Goal: Information Seeking & Learning: Learn about a topic

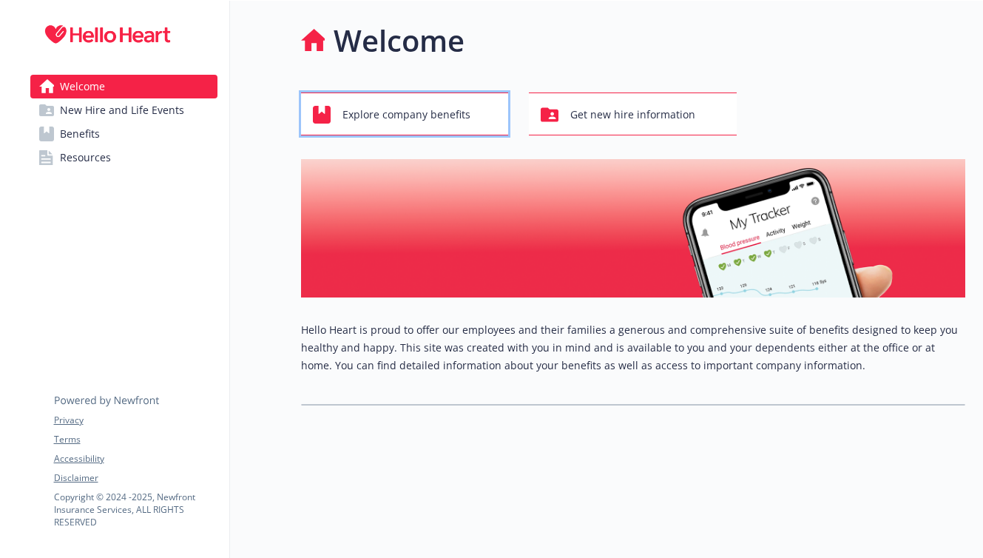
click at [462, 123] on span "Explore company benefits" at bounding box center [407, 115] width 128 height 28
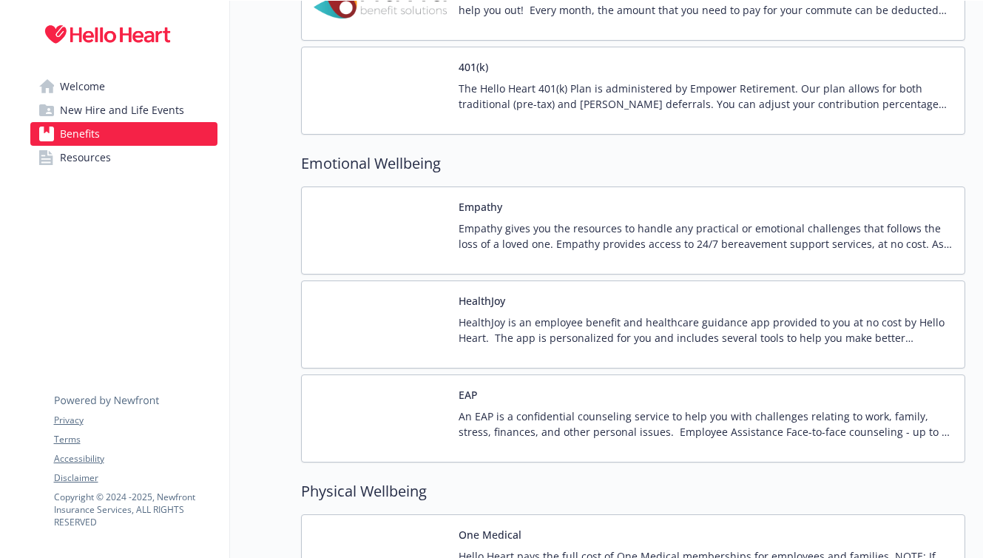
scroll to position [2037, 0]
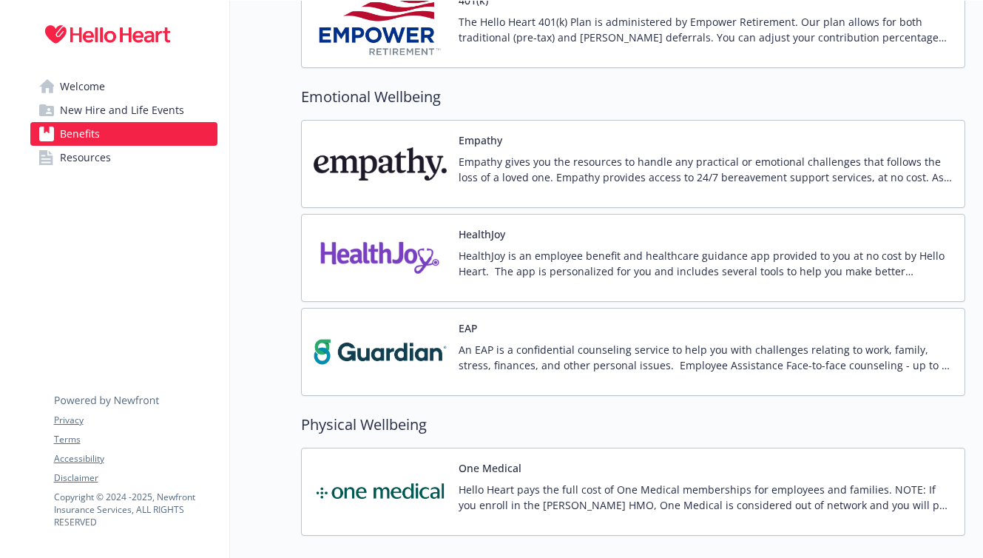
click at [454, 277] on div "HealthJoy HealthJoy is an employee benefit and healthcare guidance app provided…" at bounding box center [633, 257] width 639 height 63
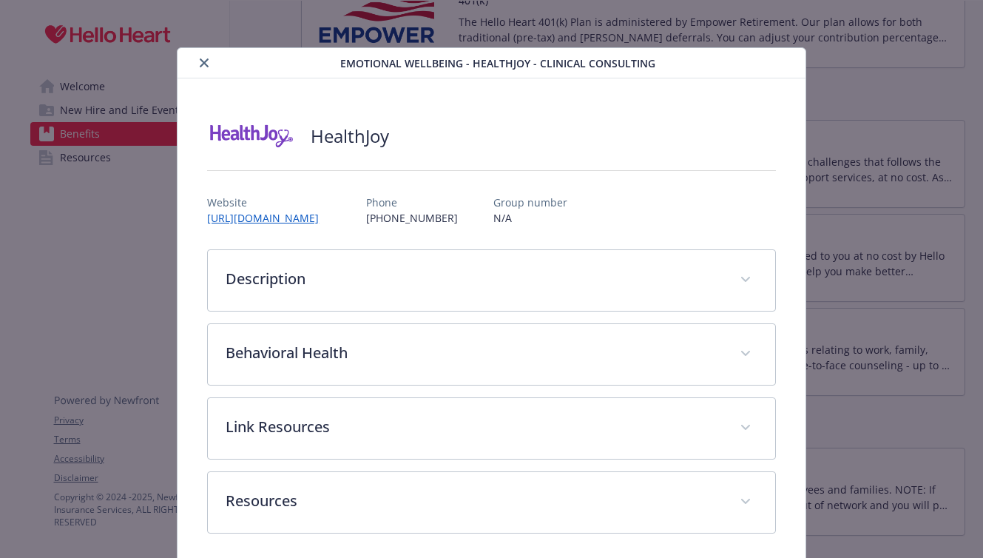
scroll to position [7, 0]
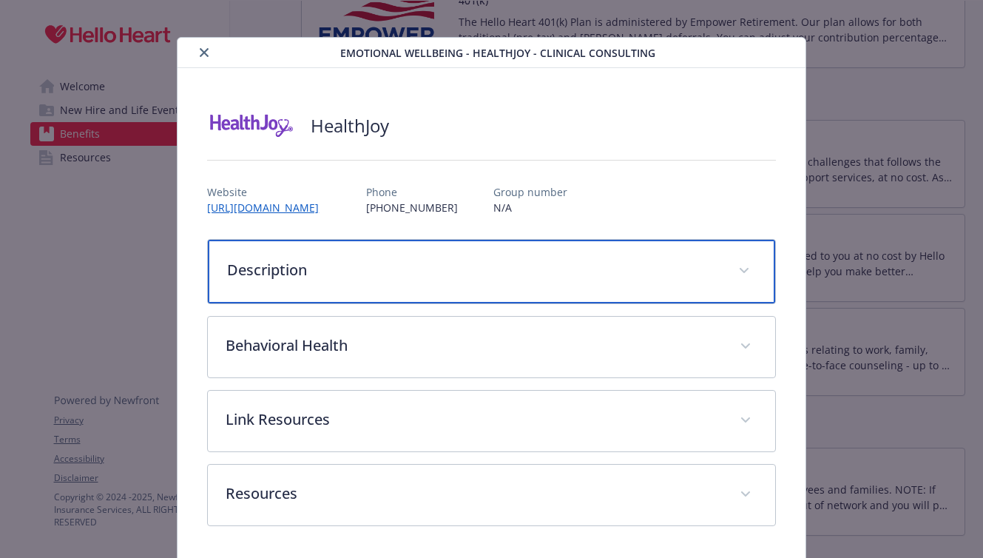
click at [287, 274] on p "Description" at bounding box center [473, 270] width 493 height 22
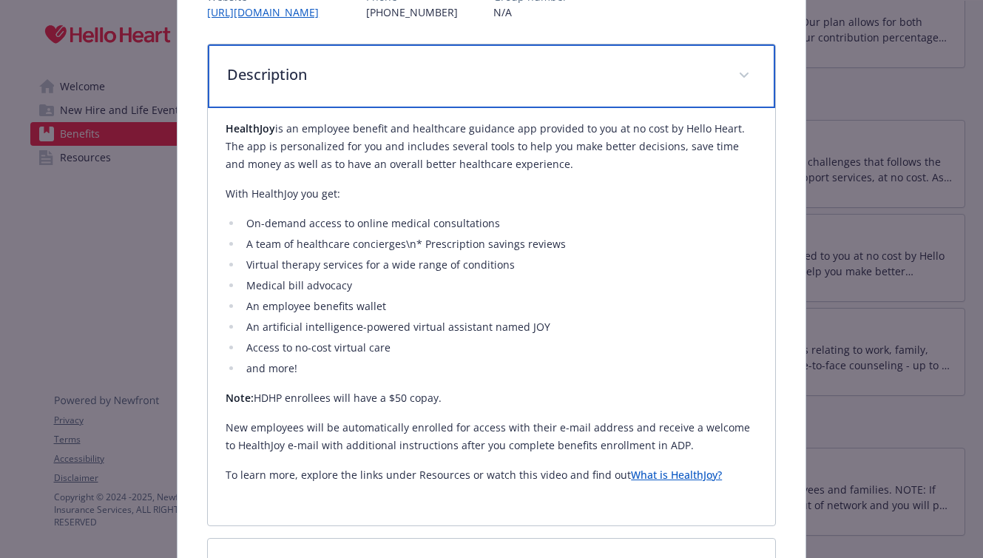
scroll to position [206, 0]
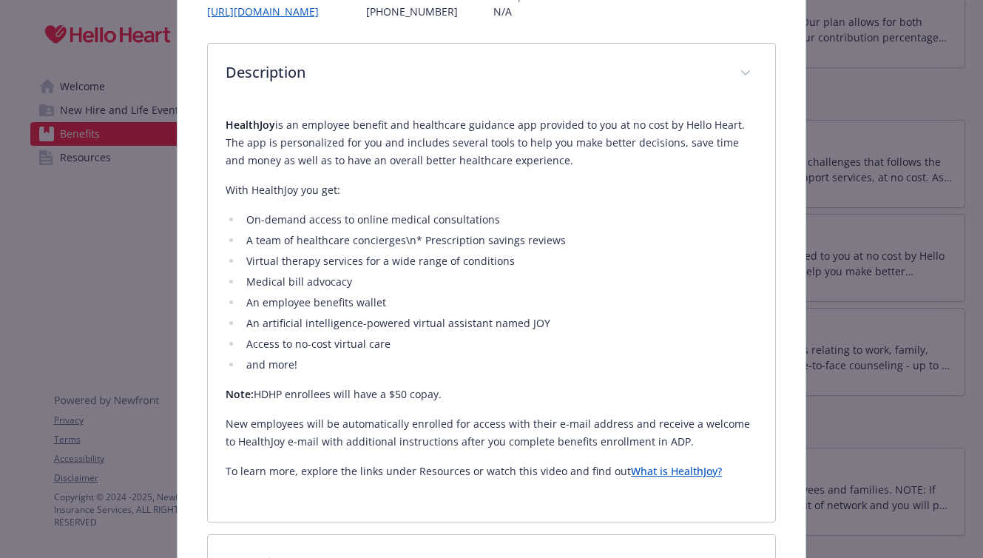
click at [681, 472] on link "What is HealthJoy?" at bounding box center [676, 471] width 91 height 14
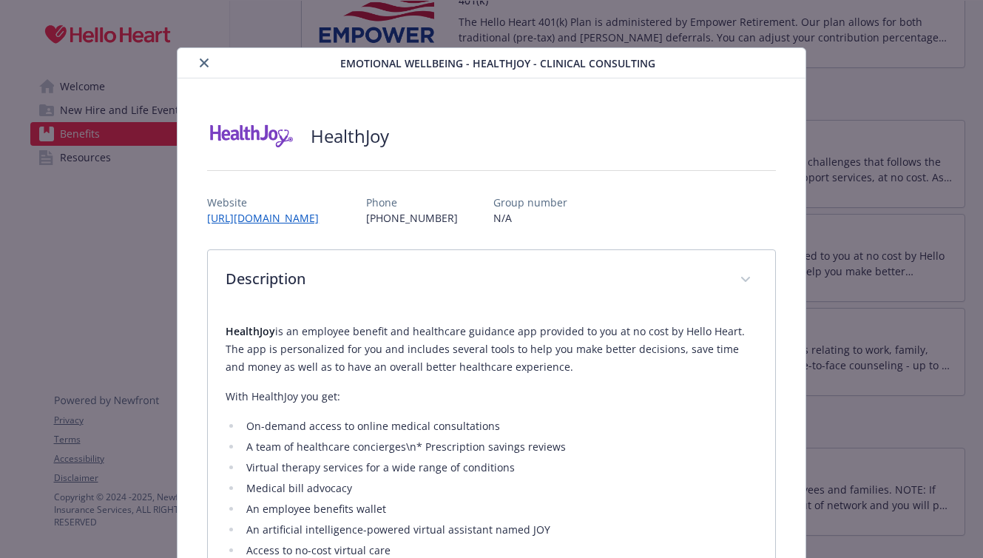
drag, startPoint x: 203, startPoint y: 59, endPoint x: 225, endPoint y: 84, distance: 32.5
click at [203, 59] on icon "close" at bounding box center [204, 62] width 9 height 9
